Goal: Transaction & Acquisition: Download file/media

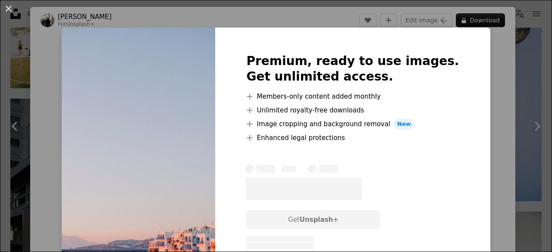
scroll to position [0, 173]
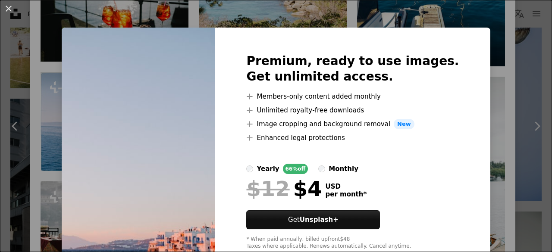
click at [498, 74] on div "An X shape Premium, ready to use images. Get unlimited access. A plus sign Memb…" at bounding box center [276, 126] width 552 height 252
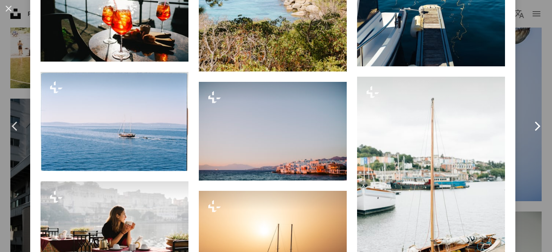
click at [531, 88] on link "Chevron right" at bounding box center [537, 126] width 30 height 83
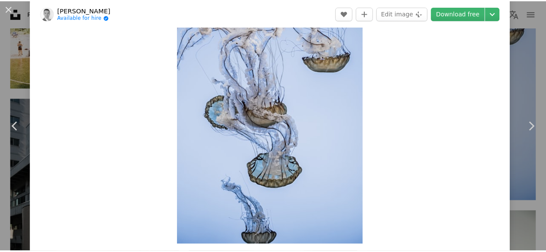
scroll to position [44, 0]
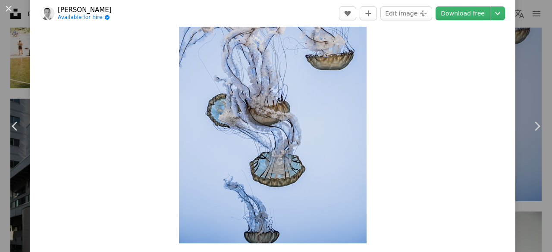
click at [536, 63] on div "An X shape Chevron left Chevron right [PERSON_NAME] Available for hire A checkm…" at bounding box center [276, 126] width 552 height 252
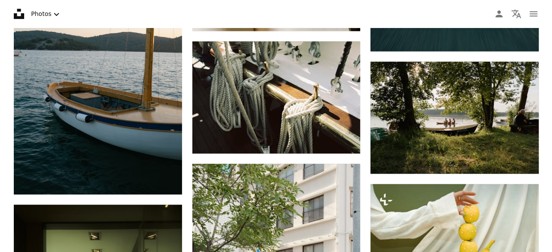
scroll to position [2134, 0]
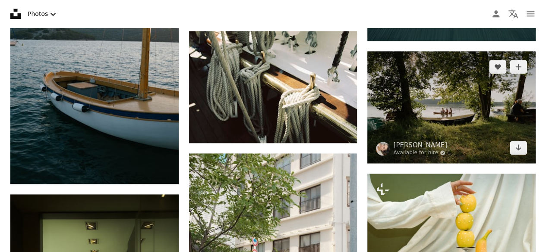
click at [486, 123] on img at bounding box center [451, 107] width 168 height 112
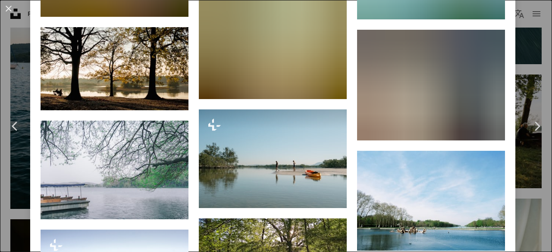
scroll to position [1593, 0]
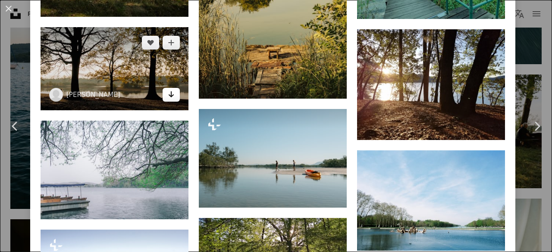
click at [167, 88] on link "Arrow pointing down" at bounding box center [171, 95] width 17 height 14
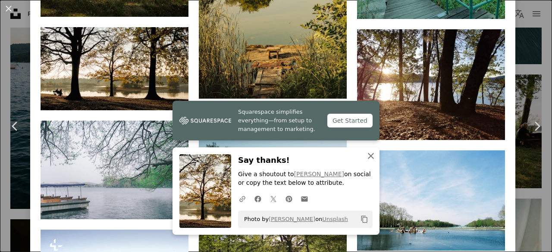
click at [370, 159] on icon "button" at bounding box center [371, 156] width 6 height 6
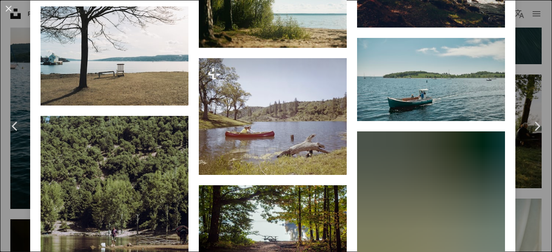
scroll to position [2497, 0]
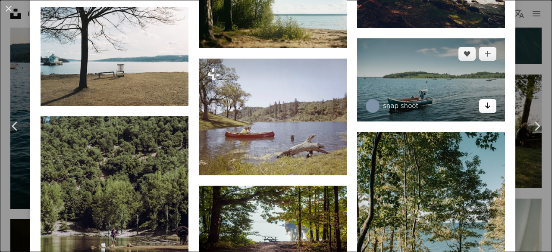
click at [485, 101] on icon "Arrow pointing down" at bounding box center [488, 106] width 7 height 10
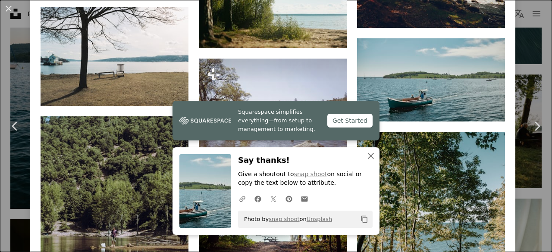
click at [369, 158] on icon "An X shape" at bounding box center [371, 156] width 10 height 10
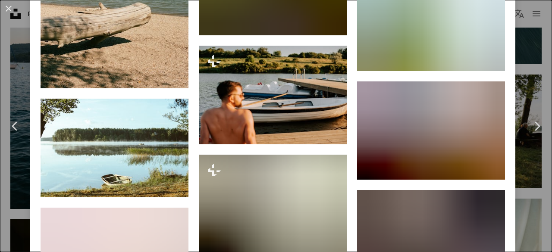
scroll to position [4220, 0]
